Goal: Navigation & Orientation: Find specific page/section

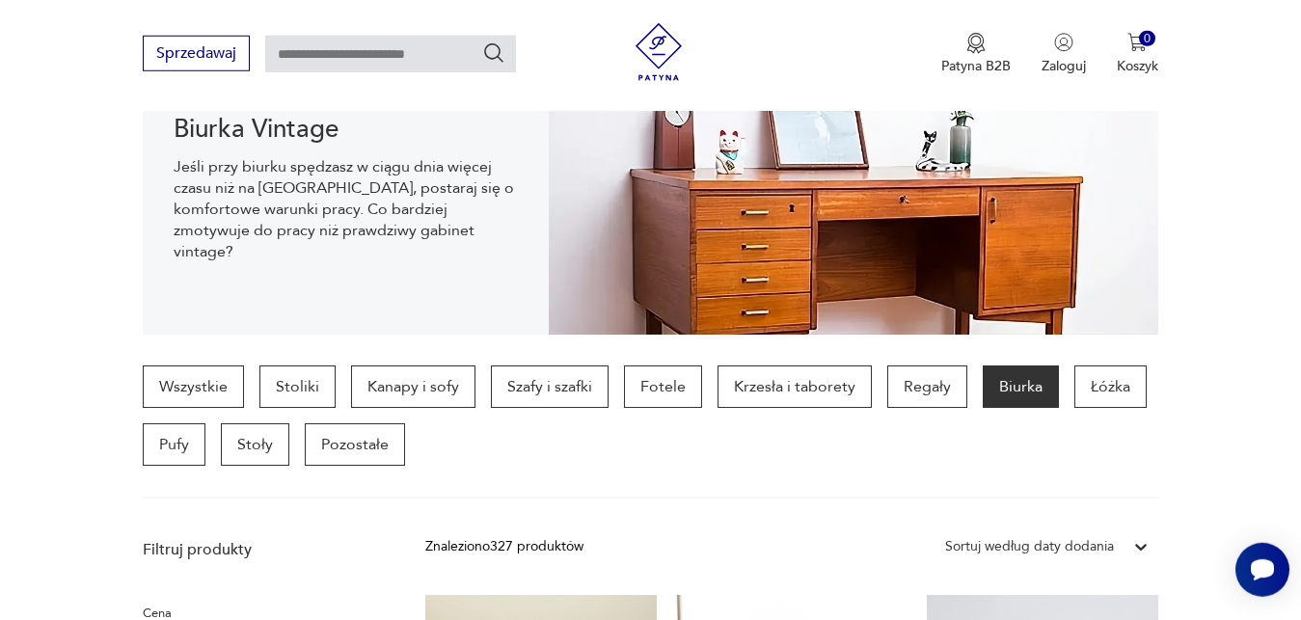
drag, startPoint x: 0, startPoint y: 0, endPoint x: 1307, endPoint y: 609, distance: 1442.4
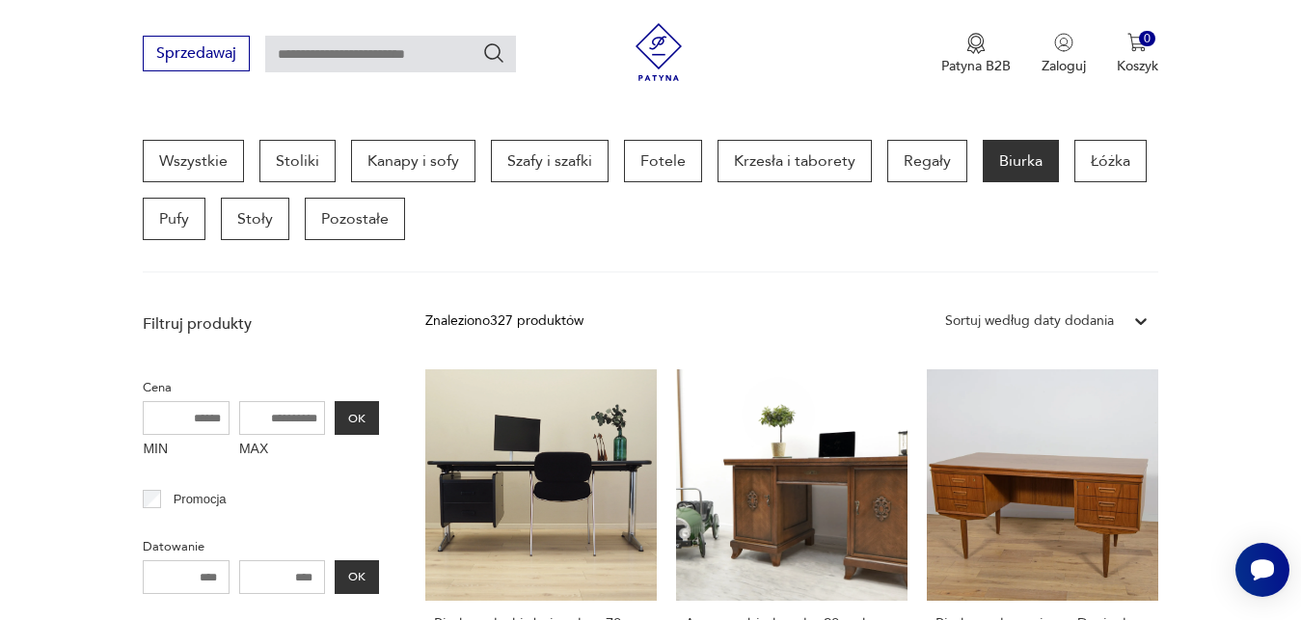
scroll to position [22, 0]
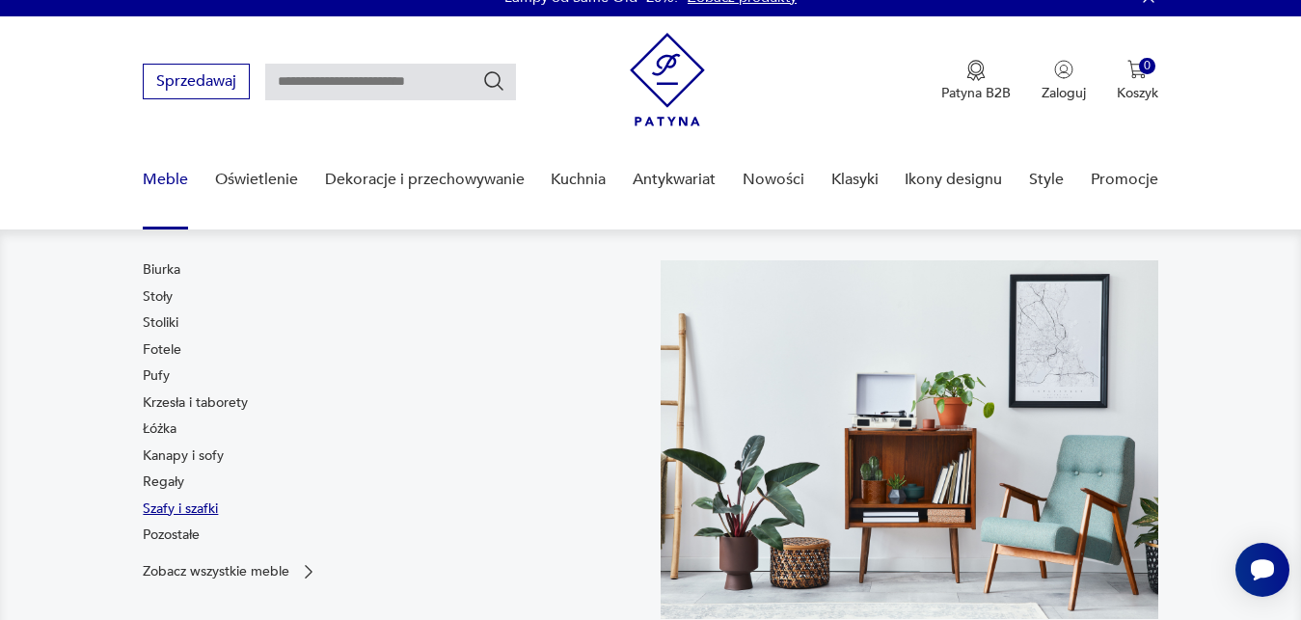
click at [164, 511] on link "Szafy i szafki" at bounding box center [180, 508] width 75 height 19
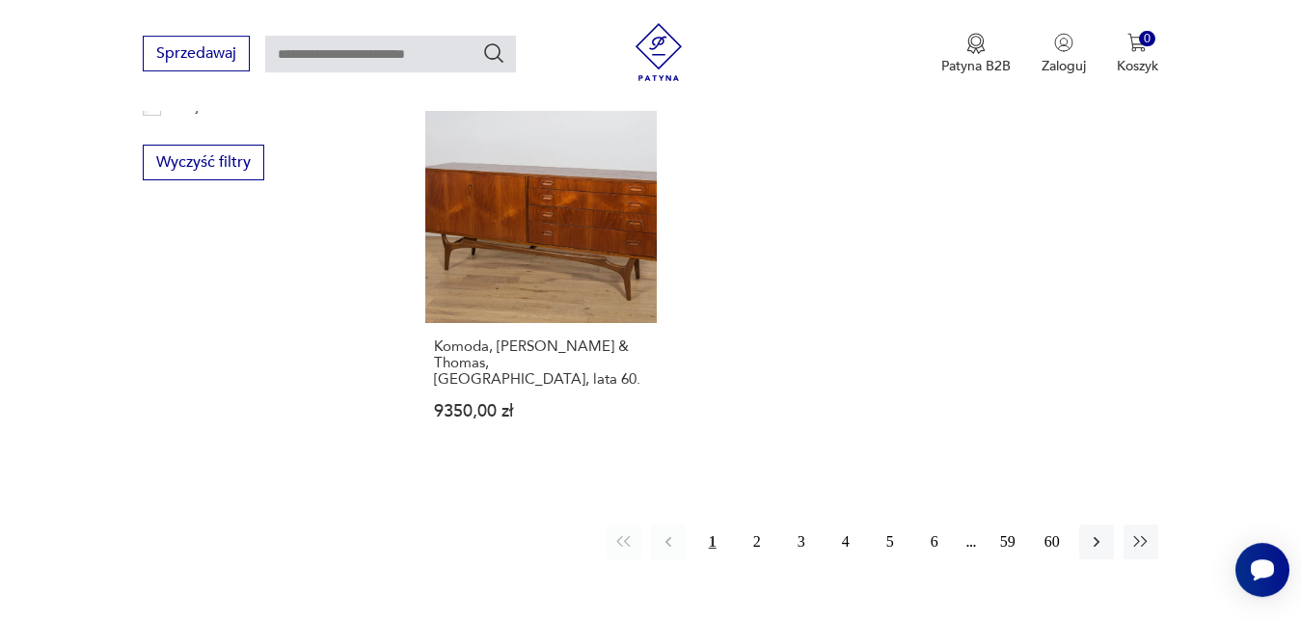
scroll to position [2774, 0]
click at [760, 529] on button "2" at bounding box center [757, 541] width 35 height 35
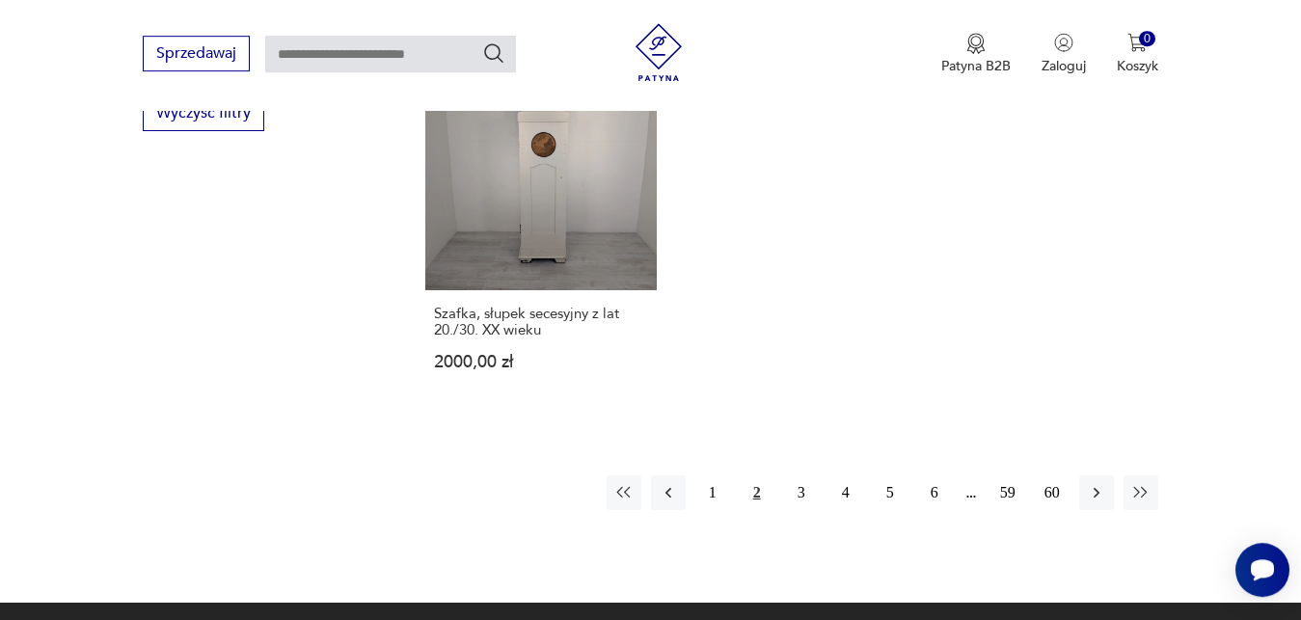
scroll to position [2823, 0]
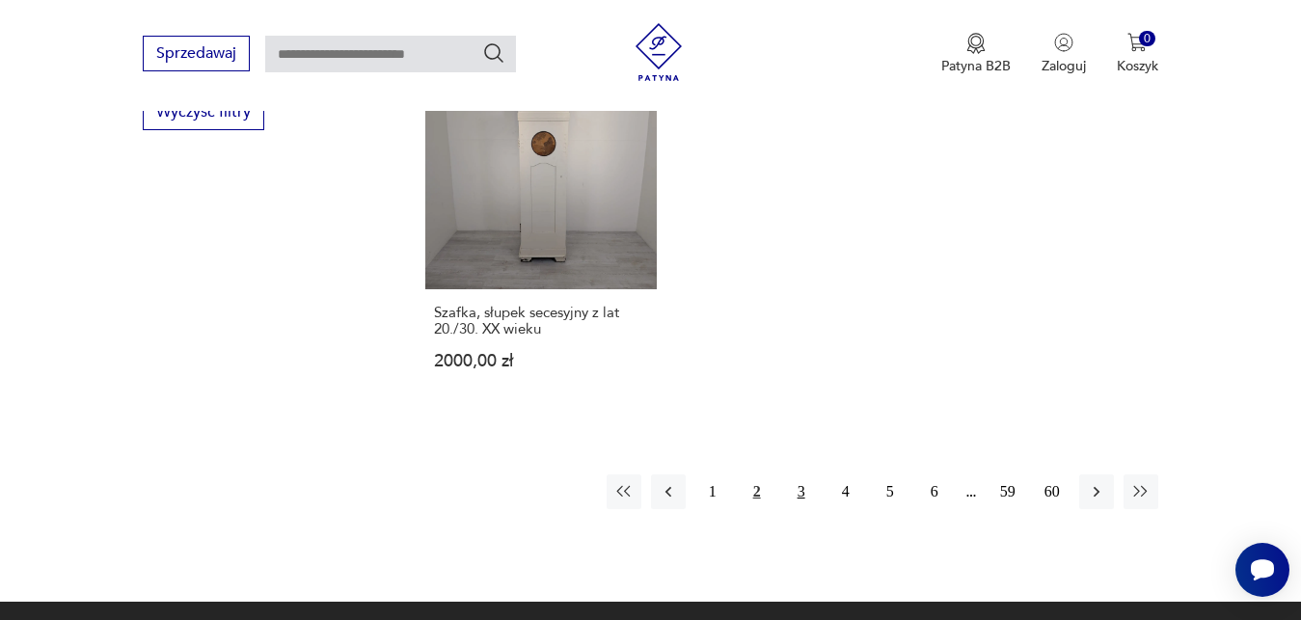
click at [807, 474] on button "3" at bounding box center [801, 491] width 35 height 35
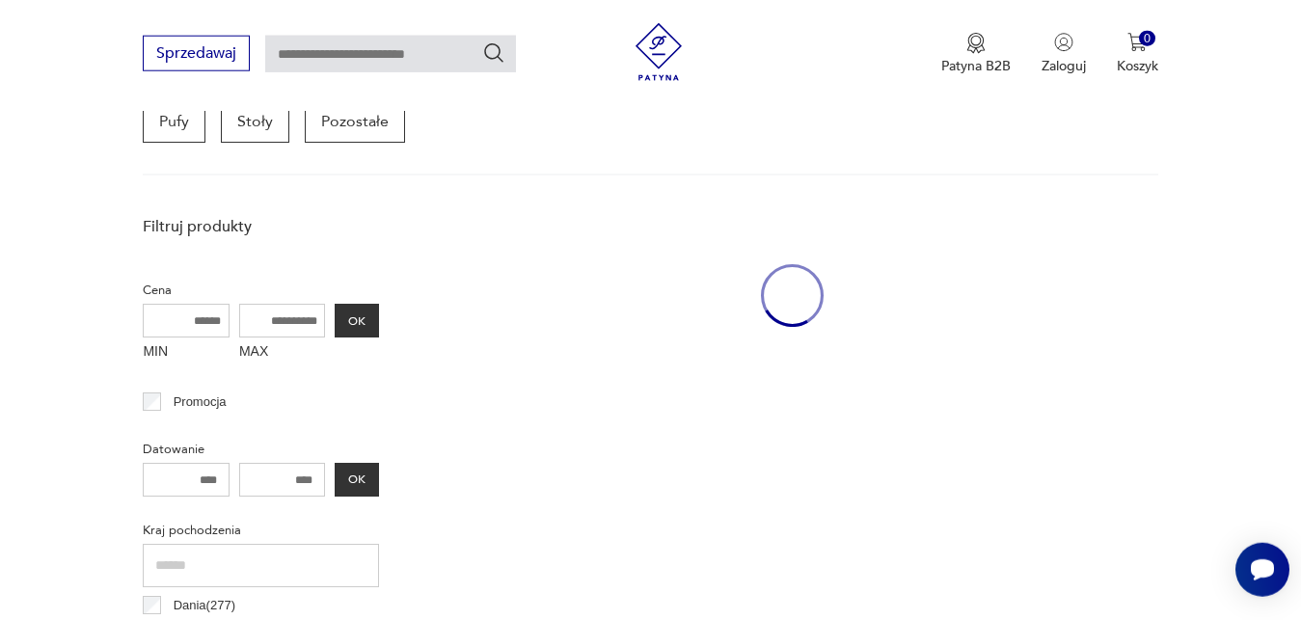
scroll to position [527, 0]
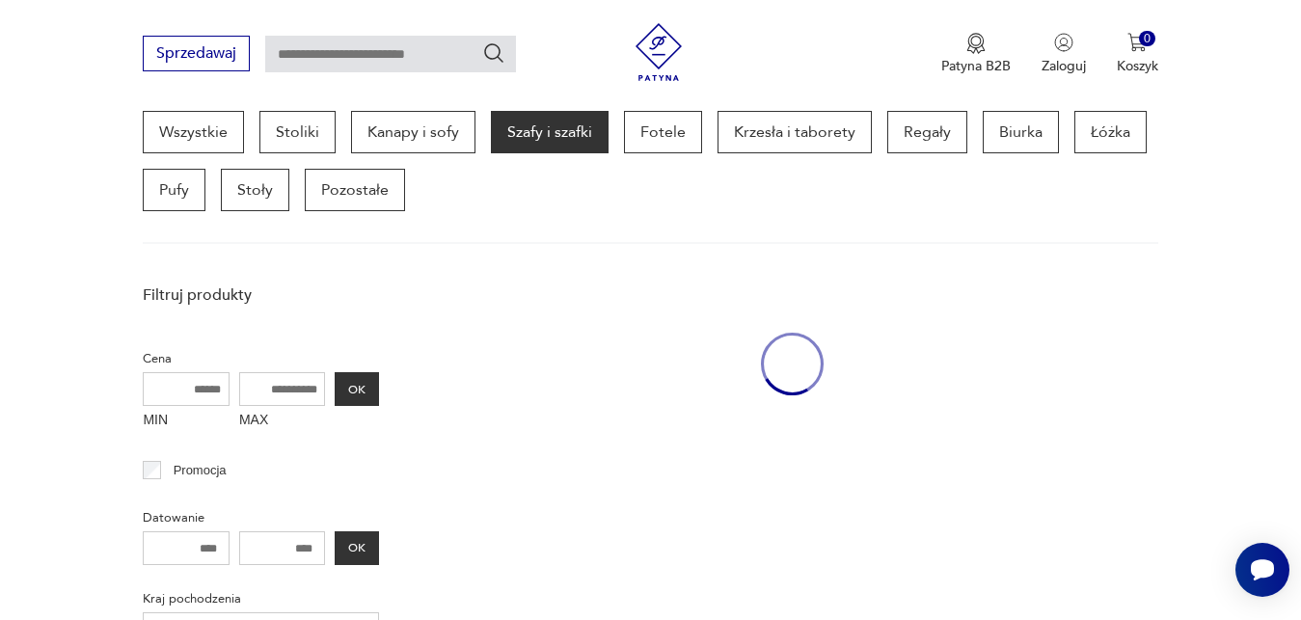
click at [802, 420] on div "oval-loading" at bounding box center [792, 364] width 63 height 178
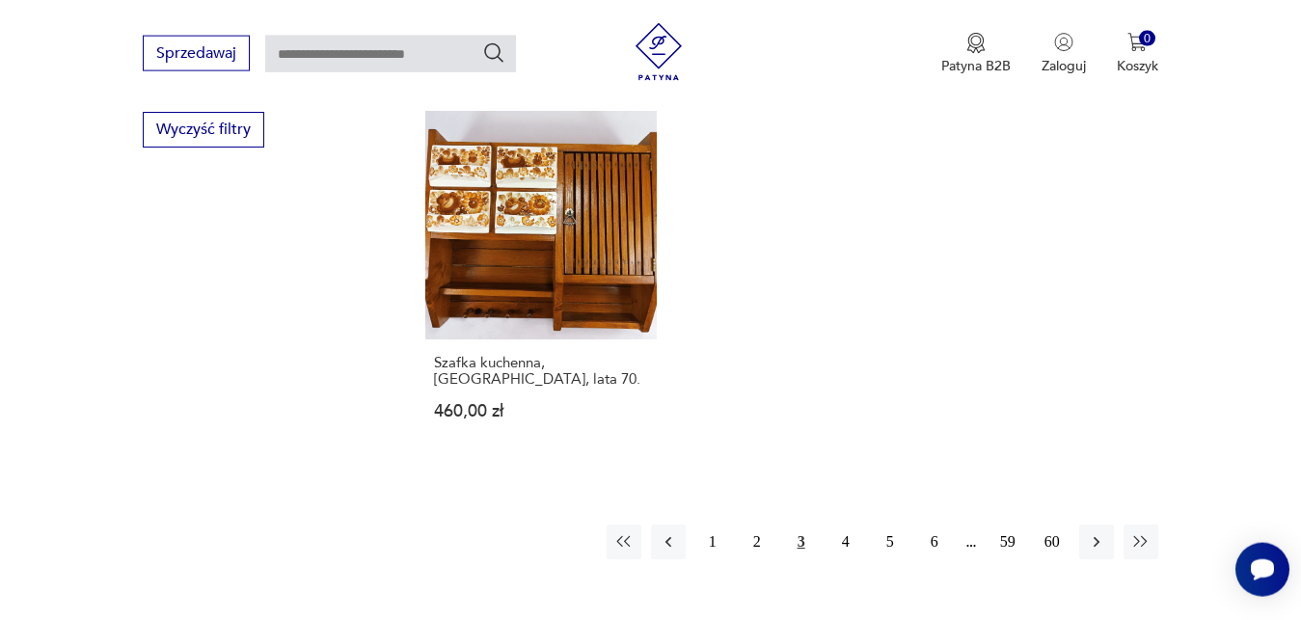
scroll to position [2857, 0]
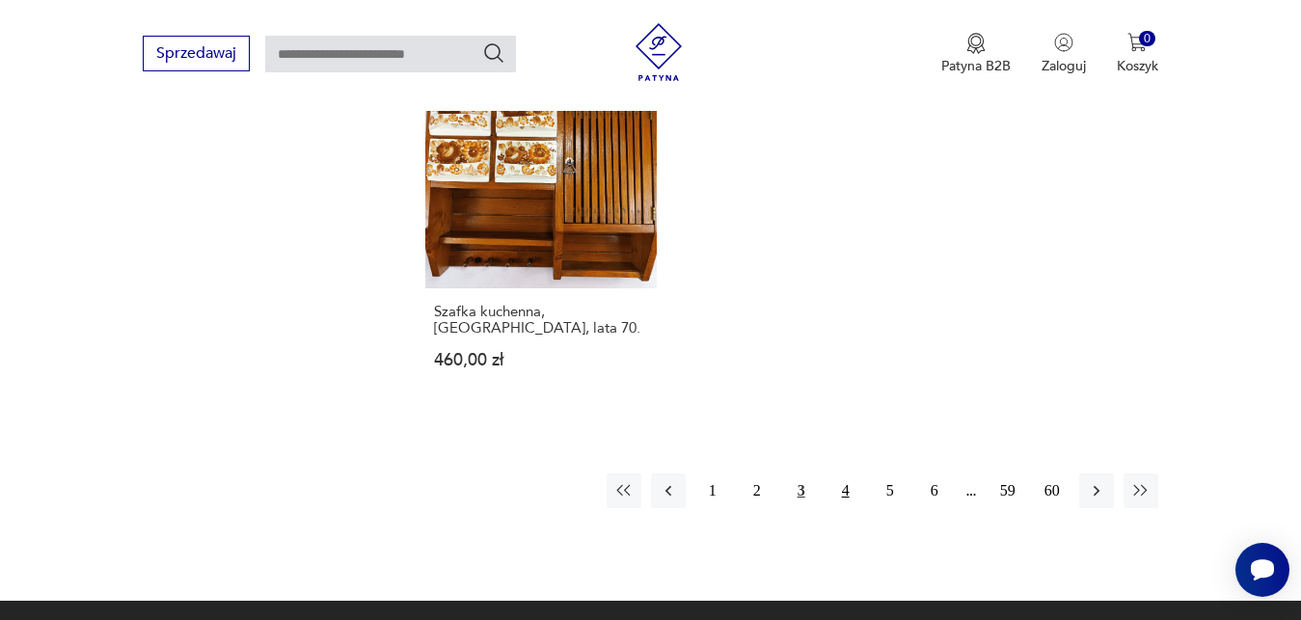
click at [846, 473] on button "4" at bounding box center [845, 490] width 35 height 35
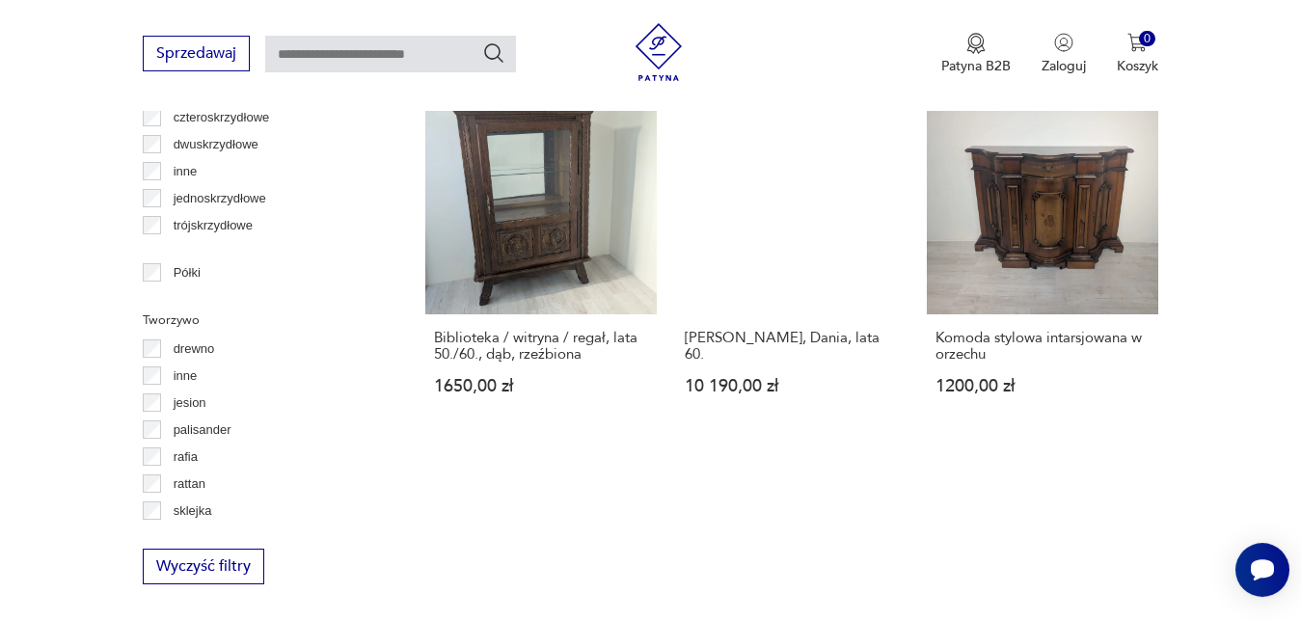
scroll to position [2417, 0]
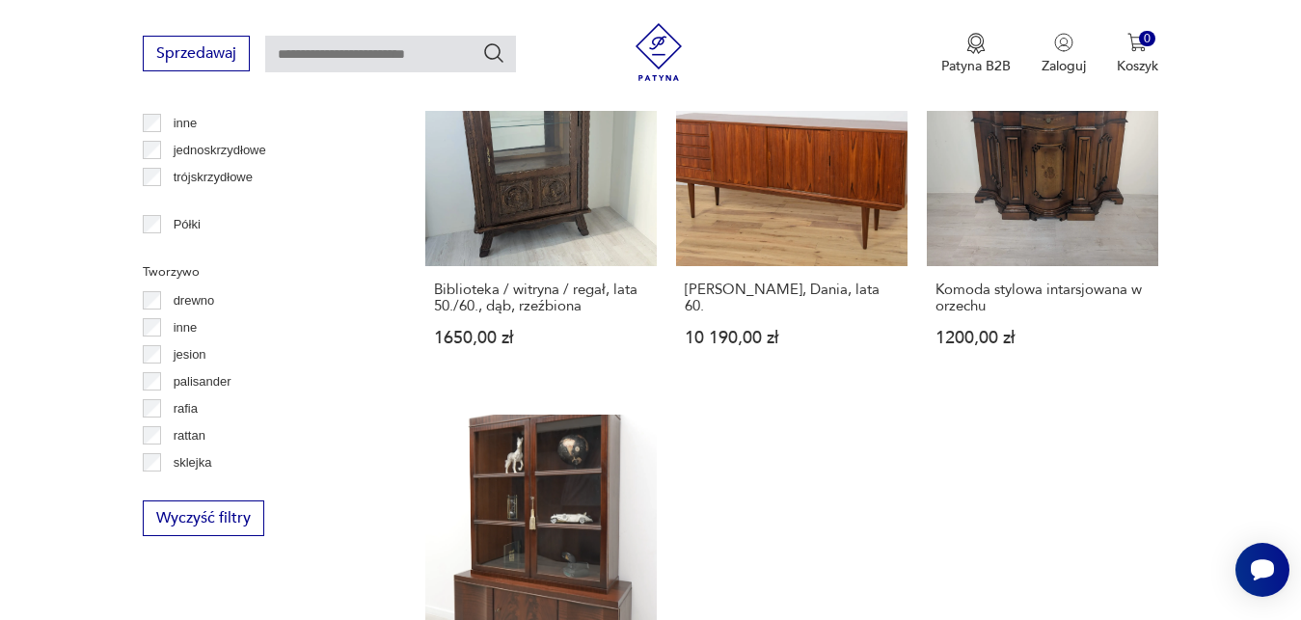
drag, startPoint x: 254, startPoint y: 178, endPoint x: 378, endPoint y: 130, distance: 133.4
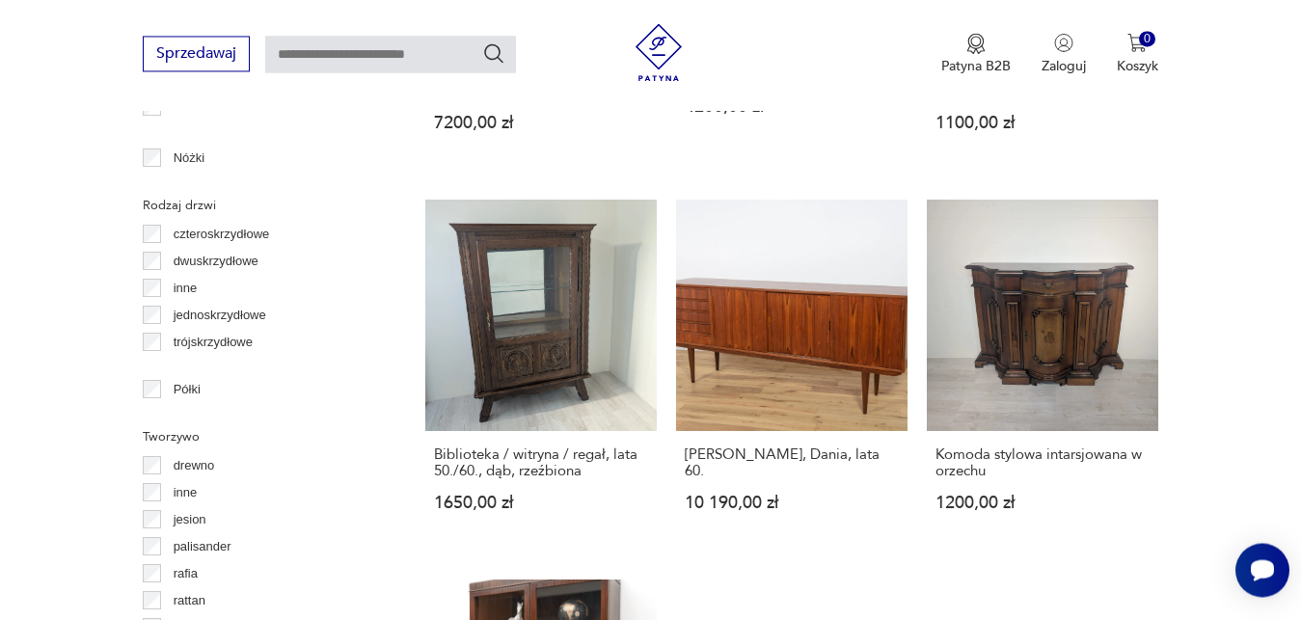
scroll to position [2220, 0]
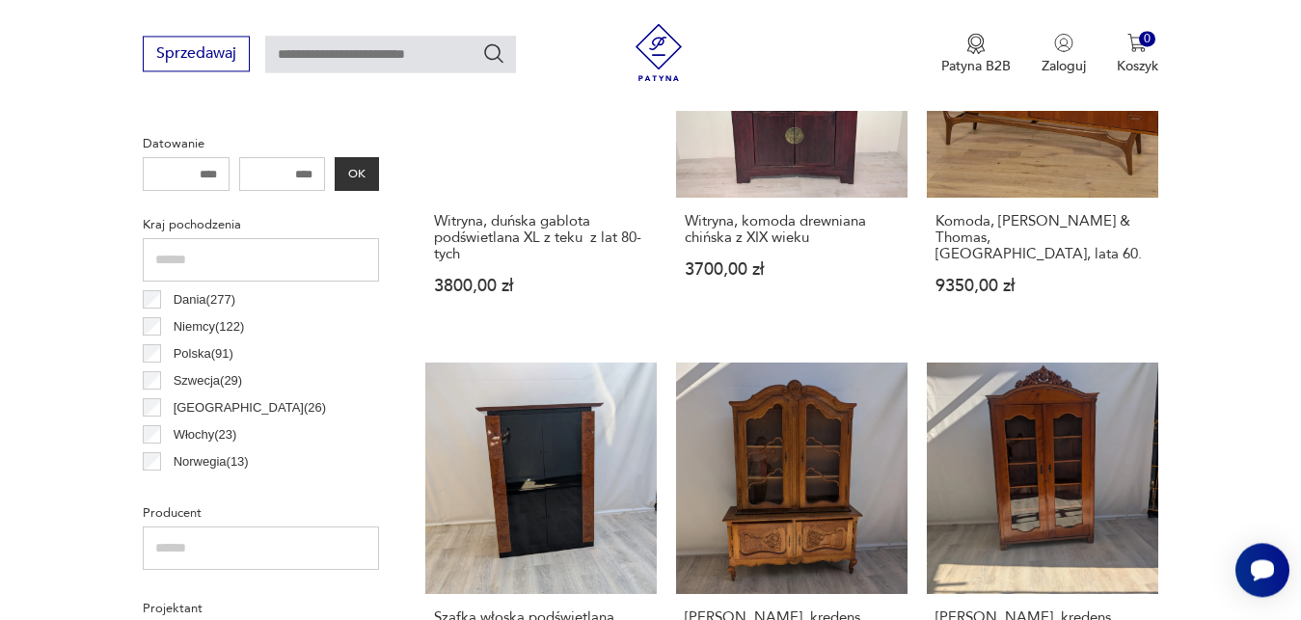
scroll to position [905, 0]
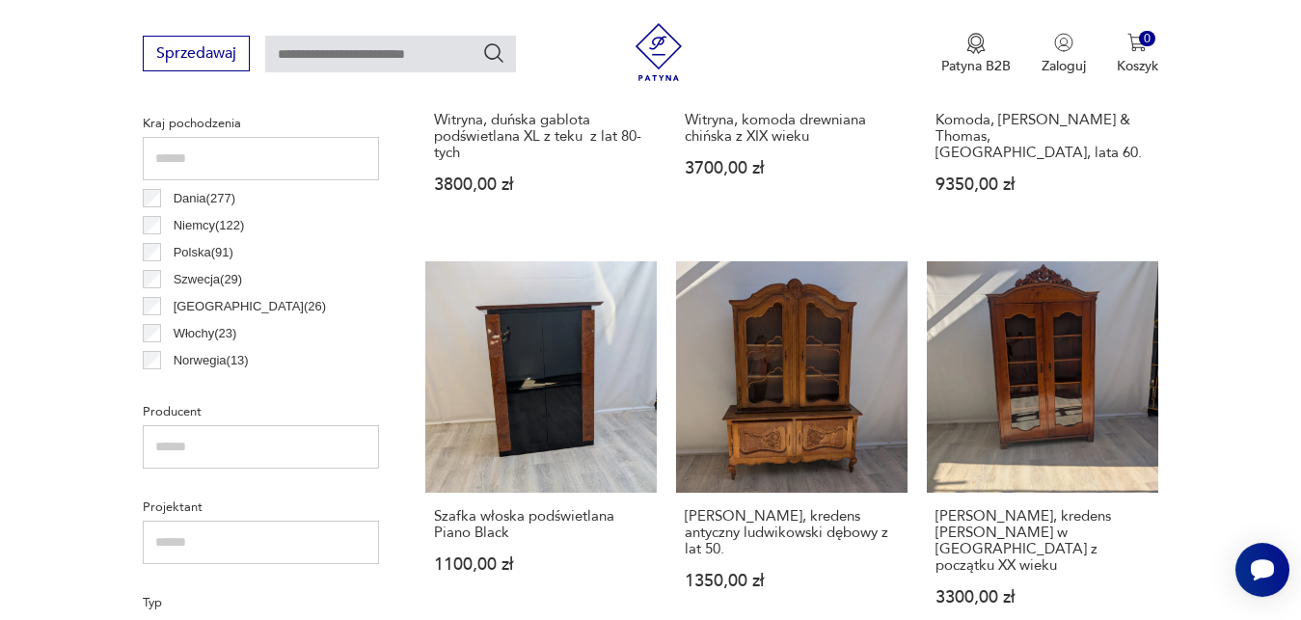
scroll to position [1004, 0]
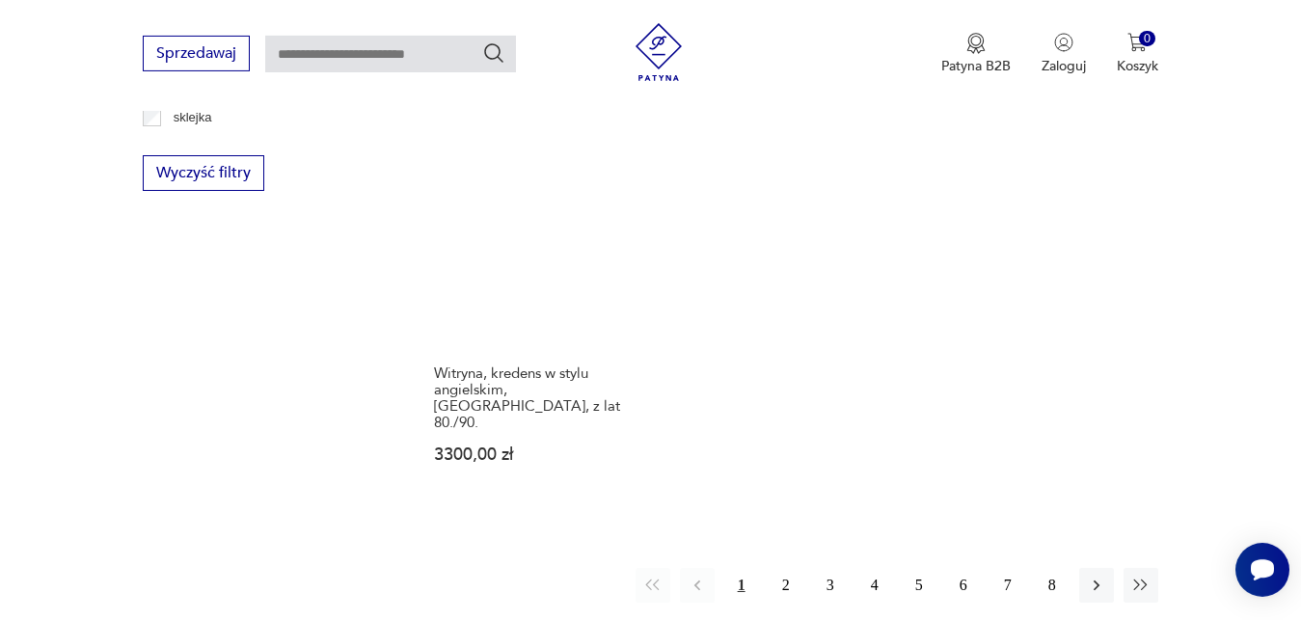
scroll to position [2774, 0]
